Goal: Task Accomplishment & Management: Use online tool/utility

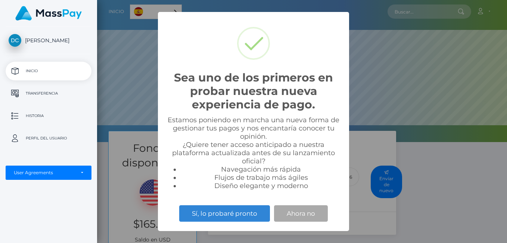
scroll to position [142, 410]
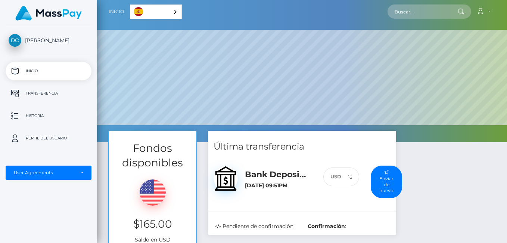
click at [203, 211] on div "Última transferencia Bank Deposit / MXN [DATE] 09:51PM 160 :" at bounding box center [301, 204] width 199 height 147
click at [506, 241] on div "Fondos disponibles $165.00 Saldo en USD Transferencia Última transferencia 160 :" at bounding box center [302, 229] width 410 height 197
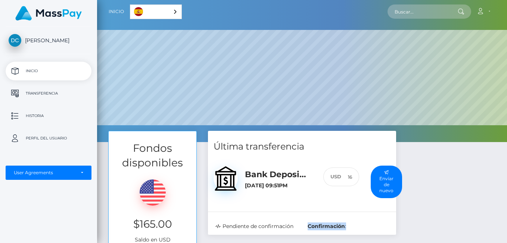
click at [506, 241] on div "Fondos disponibles $165.00 Saldo en USD Transferencia Última transferencia 160 :" at bounding box center [302, 229] width 410 height 197
drag, startPoint x: 506, startPoint y: 241, endPoint x: 412, endPoint y: 162, distance: 123.9
click at [412, 162] on div "Fondos disponibles $165.00 Saldo en USD Transferencia Última transferencia 160 …" at bounding box center [302, 204] width 399 height 147
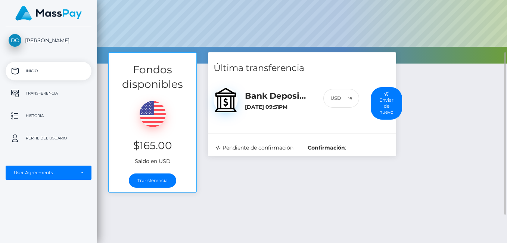
scroll to position [90, 0]
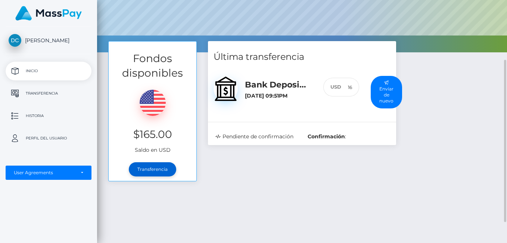
click at [155, 167] on link "Transferencia" at bounding box center [152, 169] width 47 height 14
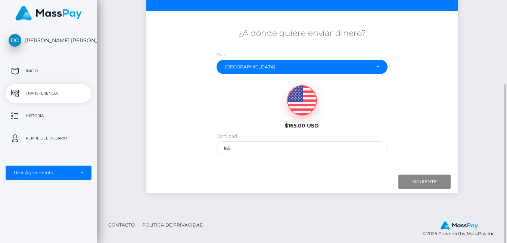
scroll to position [117, 0]
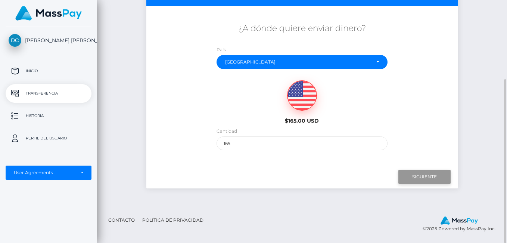
click at [419, 175] on input "Next" at bounding box center [424, 176] width 52 height 14
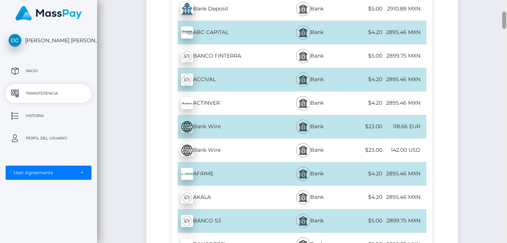
drag, startPoint x: 504, startPoint y: 93, endPoint x: 508, endPoint y: 154, distance: 62.1
click at [506, 154] on html "Diana Fabiola Peña Chapa Inicio Transferencia Historia Perfil del usuario MassP…" at bounding box center [253, 121] width 507 height 243
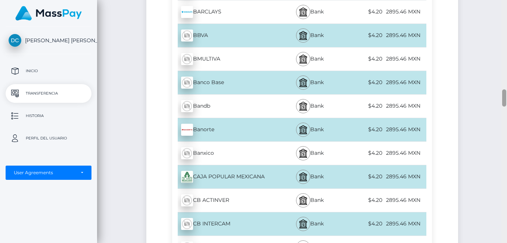
scroll to position [1245, 0]
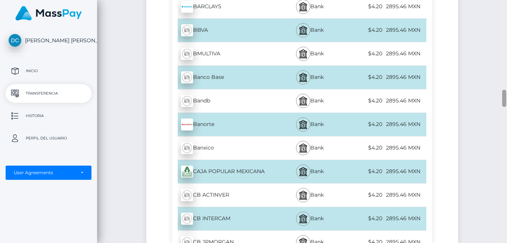
drag, startPoint x: 503, startPoint y: 20, endPoint x: 503, endPoint y: 95, distance: 74.6
click at [503, 95] on div at bounding box center [504, 98] width 4 height 17
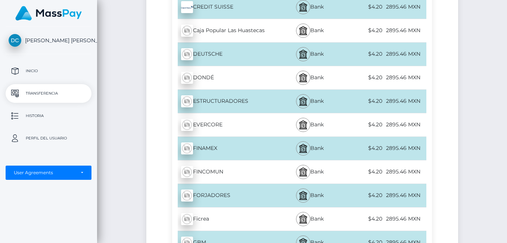
drag, startPoint x: 503, startPoint y: 95, endPoint x: 506, endPoint y: 153, distance: 58.3
click at [506, 153] on html "Diana Fabiola Peña Chapa Inicio Transferencia Historia Perfil del usuario MassP…" at bounding box center [253, 121] width 507 height 243
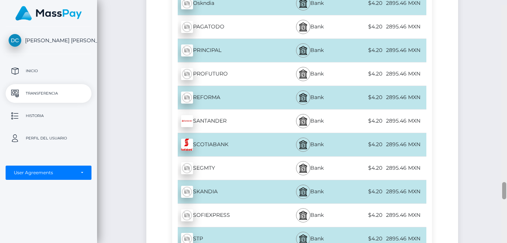
scroll to position [2468, 0]
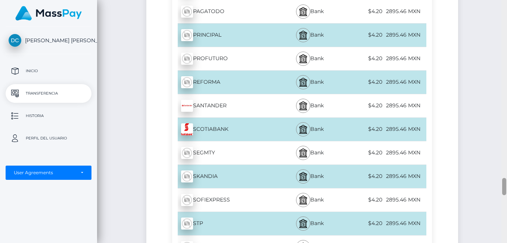
drag, startPoint x: 503, startPoint y: 156, endPoint x: 507, endPoint y: 186, distance: 30.1
click at [506, 186] on html "Diana Fabiola Peña Chapa Inicio Transferencia Historia Perfil del usuario MassP…" at bounding box center [253, 121] width 507 height 243
click at [208, 97] on div "SANTANDER - MXN" at bounding box center [225, 105] width 106 height 21
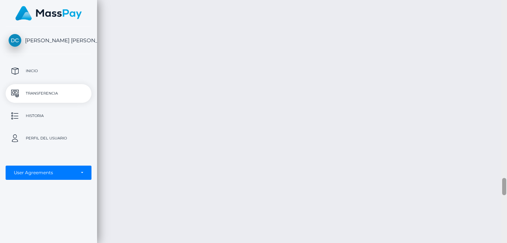
click at [504, 187] on div at bounding box center [504, 186] width 4 height 17
drag, startPoint x: 504, startPoint y: 190, endPoint x: 500, endPoint y: 141, distance: 48.3
click at [500, 141] on div "Transferencia de efectivo Español English 中文 (简体) Português (Brasil) Cuenta" at bounding box center [302, 121] width 410 height 243
drag, startPoint x: 503, startPoint y: 230, endPoint x: 506, endPoint y: 135, distance: 95.6
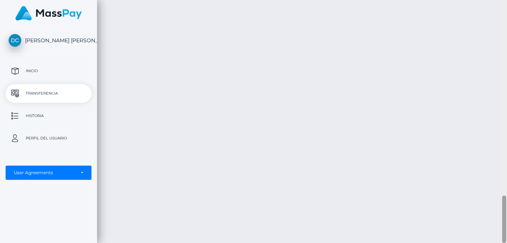
click at [506, 135] on div at bounding box center [504, 121] width 6 height 243
click at [504, 4] on div at bounding box center [504, 121] width 6 height 243
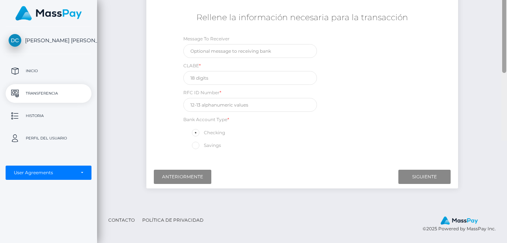
scroll to position [25, 0]
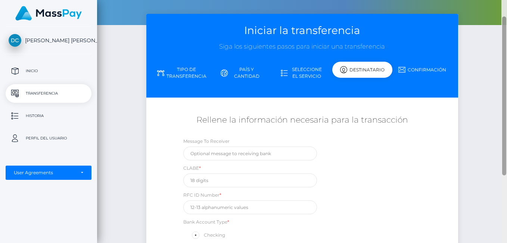
click at [504, 4] on div at bounding box center [504, 121] width 6 height 243
click at [504, 4] on div "Transferencia de efectivo Español English 中文 (简体) Português (Brasil) Cuenta" at bounding box center [302, 121] width 410 height 243
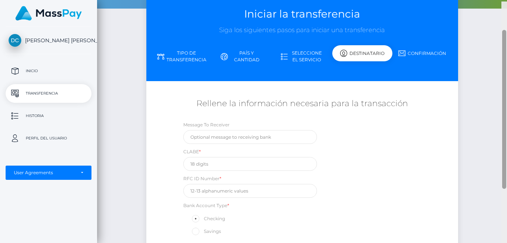
scroll to position [43, 0]
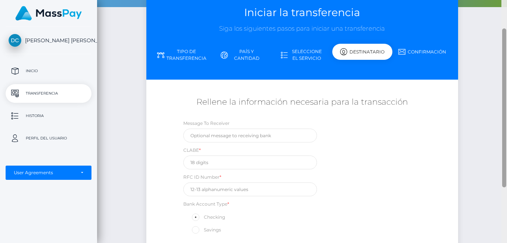
drag, startPoint x: 505, startPoint y: 55, endPoint x: 508, endPoint y: 84, distance: 28.5
click at [506, 84] on html "Diana Fabiola Peña Chapa Inicio Transferencia Historia Perfil del usuario MassP…" at bounding box center [253, 121] width 507 height 243
click at [193, 162] on input "text" at bounding box center [250, 162] width 134 height 14
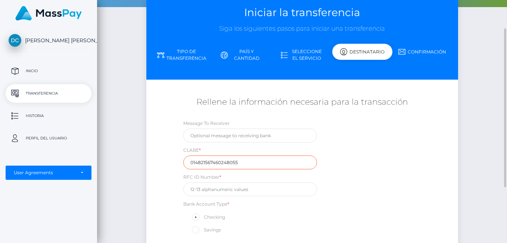
type input "014821567460248055"
click at [227, 190] on input "text" at bounding box center [250, 189] width 134 height 14
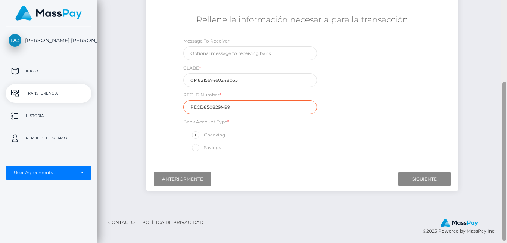
scroll to position [128, 0]
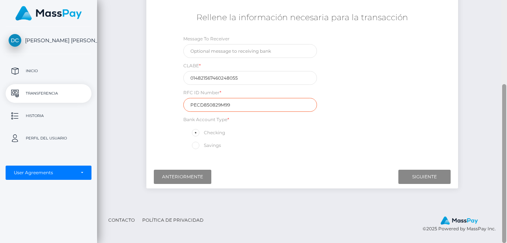
drag, startPoint x: 504, startPoint y: 111, endPoint x: 506, endPoint y: 173, distance: 61.6
click at [506, 173] on html "Diana Fabiola Peña Chapa Inicio Transferencia Historia Perfil del usuario MassP…" at bounding box center [253, 121] width 507 height 243
type input "PECD850829M99"
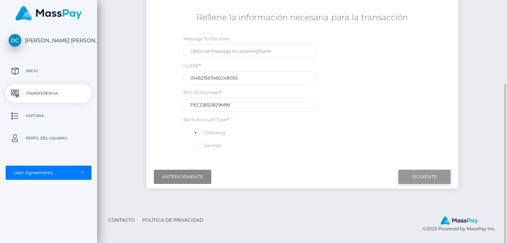
click at [421, 177] on input "Next" at bounding box center [424, 176] width 52 height 14
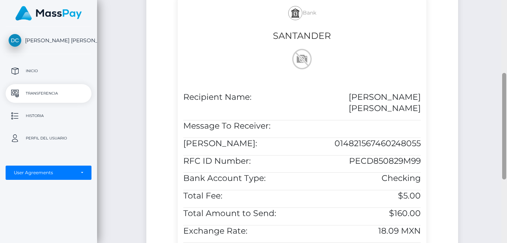
scroll to position [167, 0]
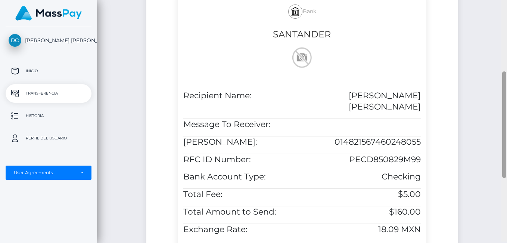
drag, startPoint x: 504, startPoint y: 116, endPoint x: 508, endPoint y: 142, distance: 26.4
click at [506, 142] on html "Diana Fabiola Peña Chapa Inicio Transferencia Historia Perfil del usuario MassP…" at bounding box center [253, 121] width 507 height 243
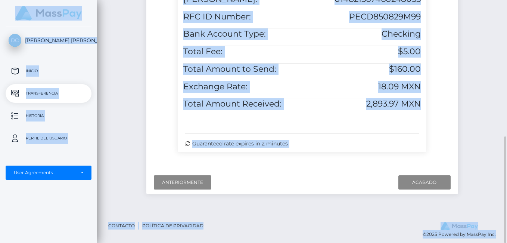
click at [506, 143] on html "Diana Fabiola Peña Chapa Inicio Transferencia Historia Perfil del usuario MassP…" at bounding box center [253, 121] width 507 height 243
drag, startPoint x: 508, startPoint y: 143, endPoint x: 479, endPoint y: 144, distance: 29.1
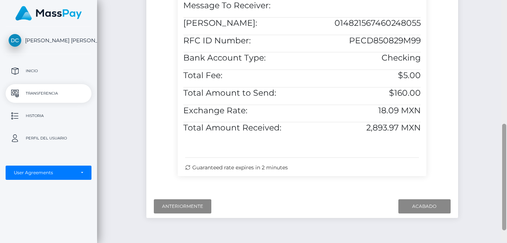
scroll to position [291, 0]
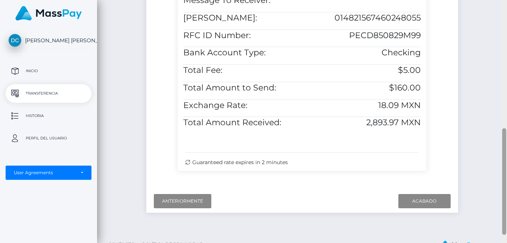
drag, startPoint x: 505, startPoint y: 157, endPoint x: 508, endPoint y: 149, distance: 8.7
click at [506, 149] on html "Diana Fabiola Peña Chapa Inicio Transferencia Historia Perfil del usuario MassP…" at bounding box center [253, 121] width 507 height 243
click at [429, 196] on input "Finish" at bounding box center [424, 201] width 52 height 14
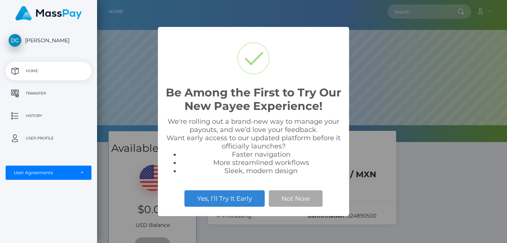
scroll to position [142, 410]
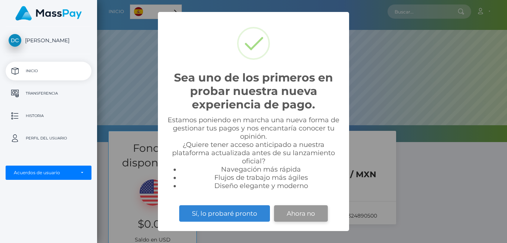
click at [286, 210] on button "Ahora no" at bounding box center [301, 213] width 54 height 16
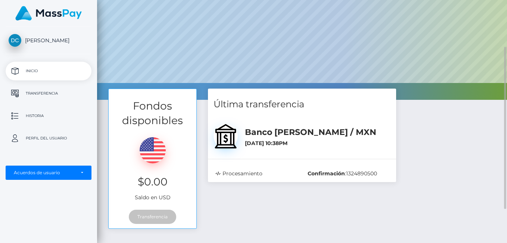
scroll to position [0, 0]
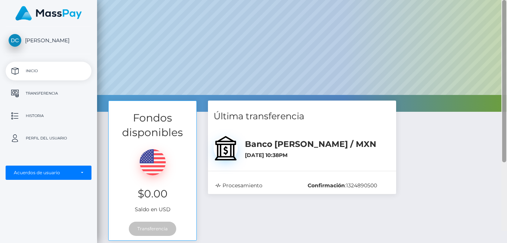
drag, startPoint x: 504, startPoint y: 112, endPoint x: 507, endPoint y: 134, distance: 22.2
click at [506, 134] on html "[PERSON_NAME] [PERSON_NAME] Inicio Transferencia Historia Perfil del usuario Ma…" at bounding box center [253, 121] width 507 height 243
